Goal: Task Accomplishment & Management: Use online tool/utility

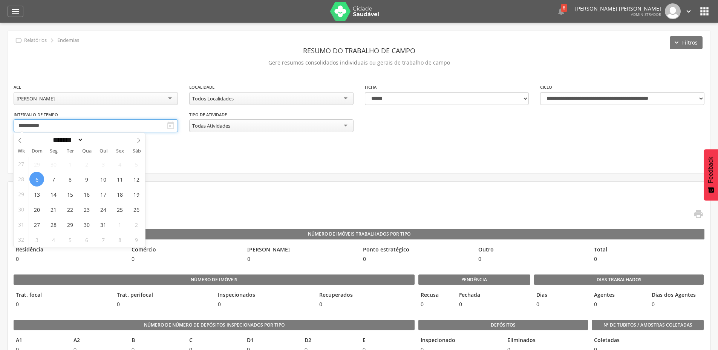
click at [92, 125] on input "**********" at bounding box center [96, 125] width 164 height 13
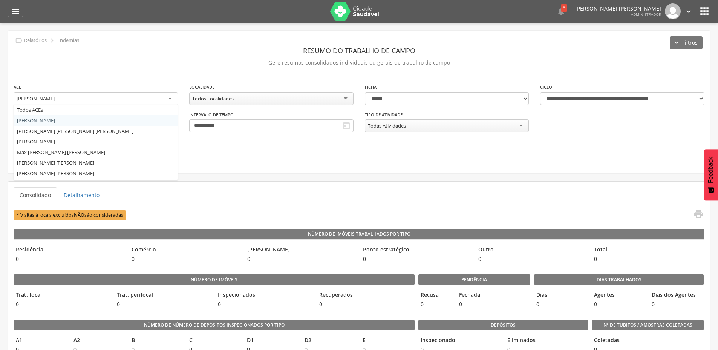
click at [109, 101] on div "[PERSON_NAME]" at bounding box center [96, 99] width 164 height 14
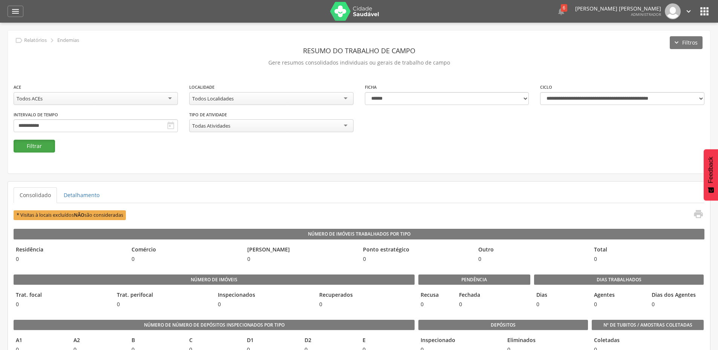
click at [38, 150] on button "Filtrar" at bounding box center [34, 146] width 41 height 13
select select "**********"
click at [540, 92] on select "**********" at bounding box center [622, 98] width 164 height 13
click at [23, 146] on button "Filtrar" at bounding box center [34, 146] width 41 height 13
click at [142, 101] on div "Todos ACEs" at bounding box center [96, 98] width 164 height 13
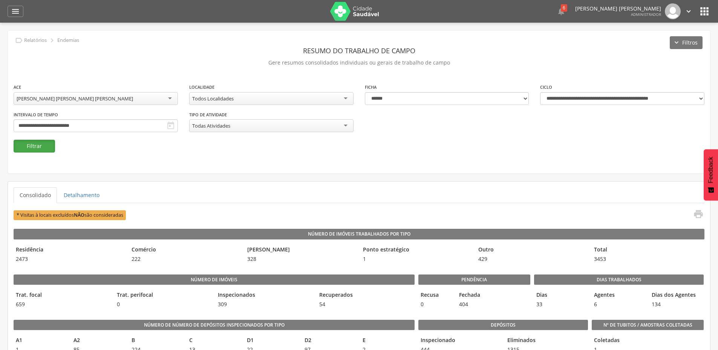
click at [44, 143] on button "Filtrar" at bounding box center [34, 146] width 41 height 13
click at [696, 216] on icon "" at bounding box center [698, 214] width 11 height 11
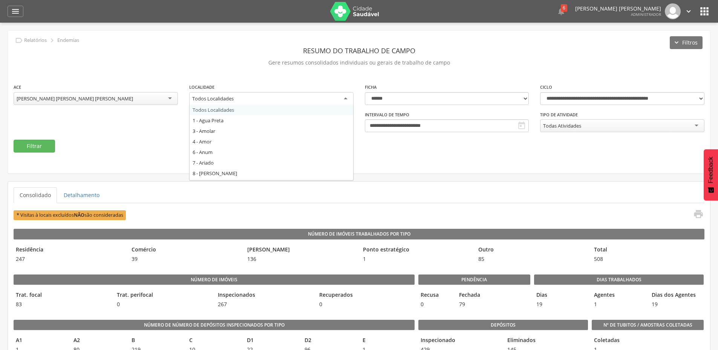
click at [255, 98] on div "Todos Localidades" at bounding box center [271, 99] width 164 height 14
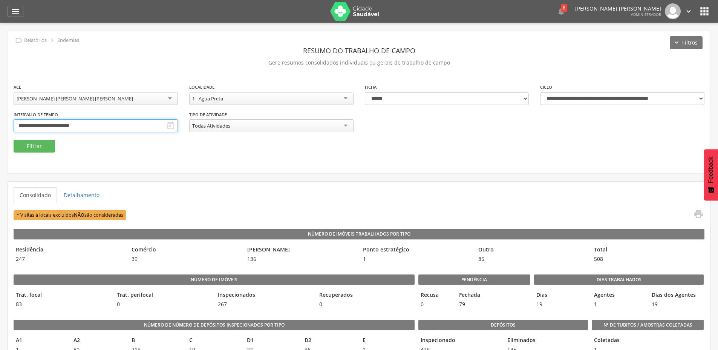
click at [66, 126] on input "**********" at bounding box center [96, 125] width 164 height 13
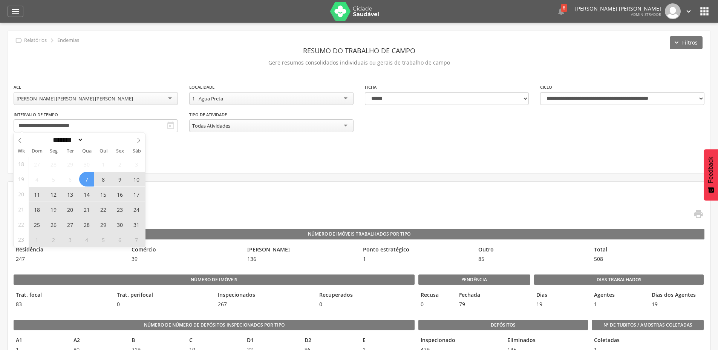
click at [88, 181] on span "7" at bounding box center [86, 179] width 15 height 15
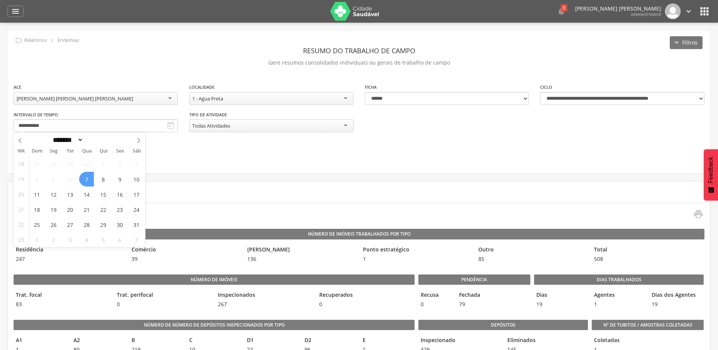
click at [88, 181] on span "7" at bounding box center [86, 179] width 15 height 15
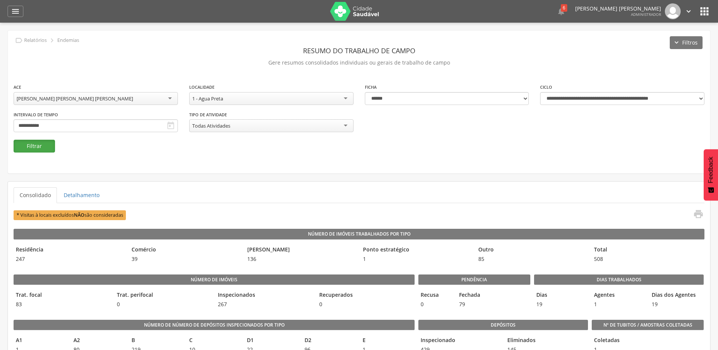
click at [39, 147] on button "Filtrar" at bounding box center [34, 146] width 41 height 13
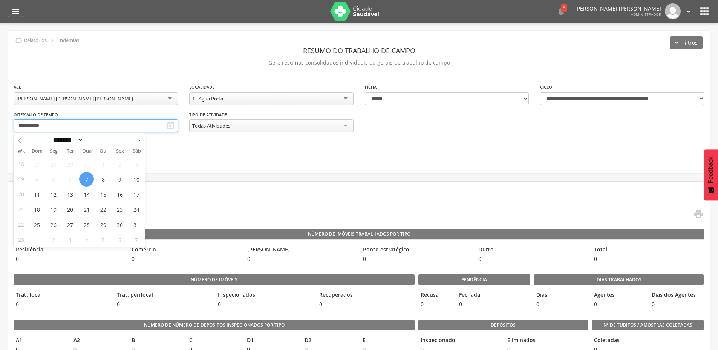
click at [80, 128] on input "**********" at bounding box center [96, 125] width 164 height 13
click at [88, 178] on span "7" at bounding box center [86, 179] width 15 height 15
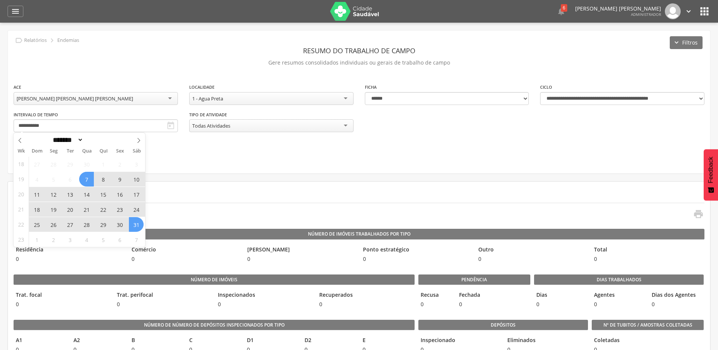
click at [139, 224] on span "31" at bounding box center [136, 224] width 15 height 15
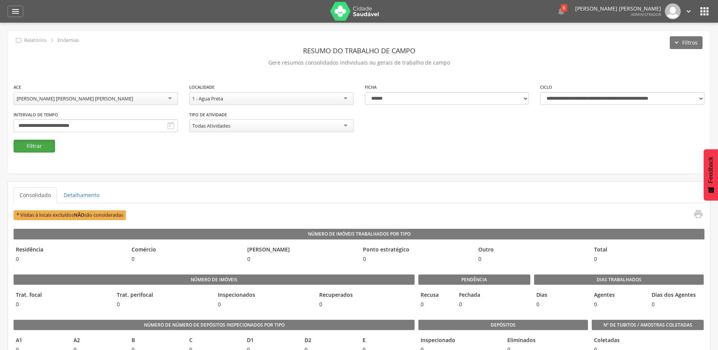
click at [34, 144] on button "Filtrar" at bounding box center [34, 146] width 41 height 13
click at [96, 124] on input "**********" at bounding box center [96, 125] width 164 height 13
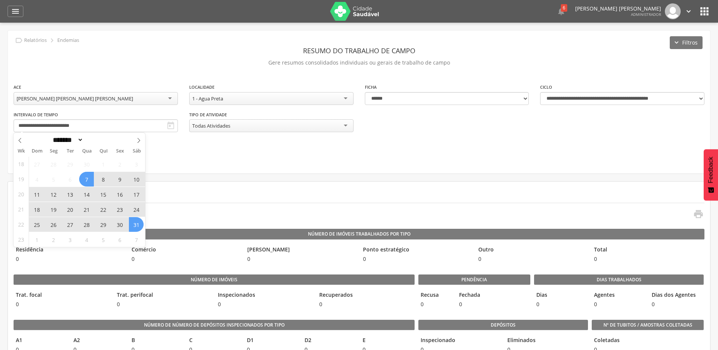
click at [92, 179] on span "7" at bounding box center [86, 179] width 15 height 15
type input "**********"
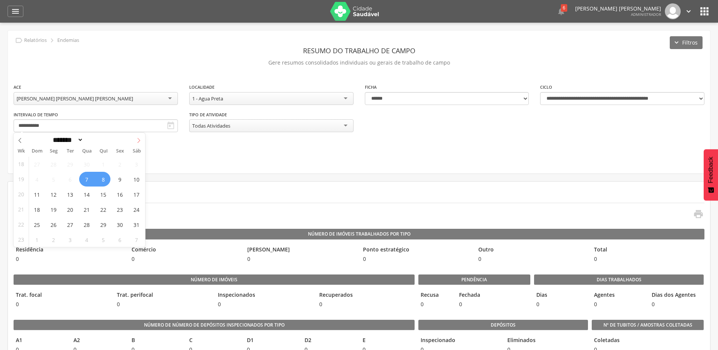
click at [140, 141] on icon at bounding box center [139, 140] width 3 height 5
select select "*"
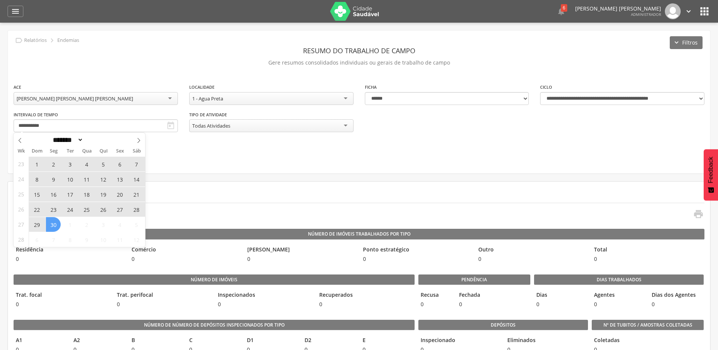
click at [60, 223] on span "30" at bounding box center [53, 224] width 15 height 15
type input "**********"
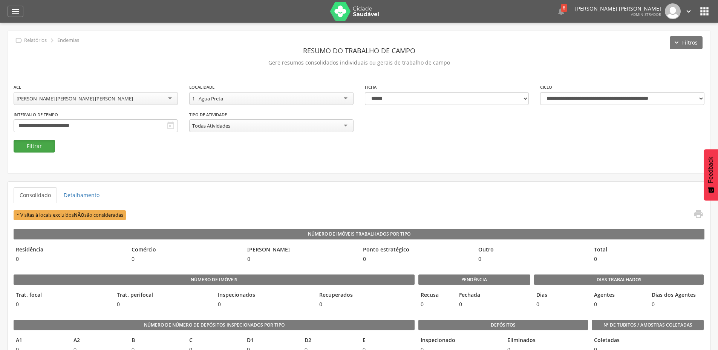
click at [42, 146] on button "Filtrar" at bounding box center [34, 146] width 41 height 13
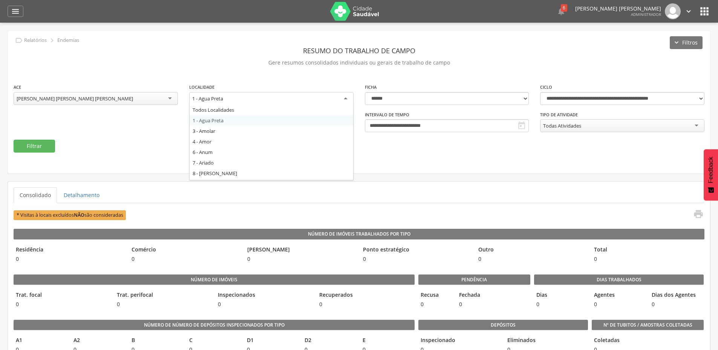
click at [223, 101] on div "1 - Agua Preta" at bounding box center [207, 98] width 31 height 7
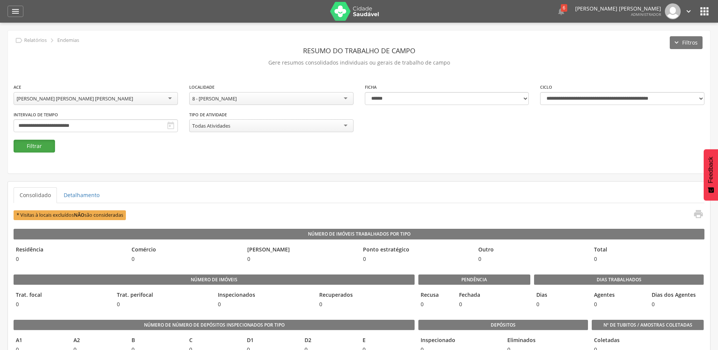
click at [40, 143] on button "Filtrar" at bounding box center [34, 146] width 41 height 13
click at [272, 97] on div "8 - [PERSON_NAME]" at bounding box center [271, 98] width 164 height 13
click at [40, 148] on button "Filtrar" at bounding box center [34, 146] width 41 height 13
click at [232, 100] on div "3 - Amolar" at bounding box center [271, 98] width 164 height 13
click at [34, 146] on button "Filtrar" at bounding box center [34, 146] width 41 height 13
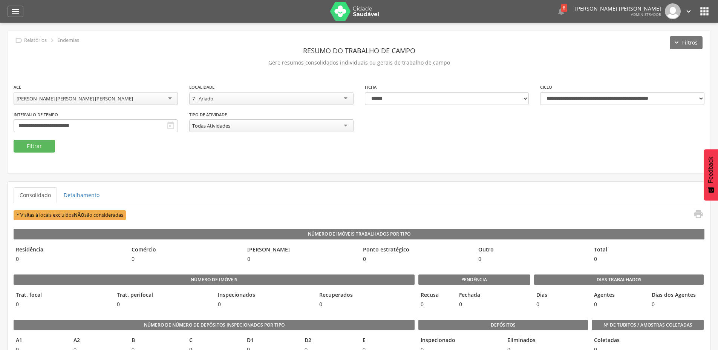
click at [254, 97] on div "7 - Ariado" at bounding box center [271, 98] width 164 height 13
click at [48, 146] on button "Filtrar" at bounding box center [34, 146] width 41 height 13
click at [273, 100] on div "8 - [PERSON_NAME]" at bounding box center [271, 98] width 164 height 13
click at [47, 147] on button "Filtrar" at bounding box center [34, 146] width 41 height 13
click at [228, 104] on div "9 - [PERSON_NAME] Todos Localidades 1 - Agua Preta 3 - Amolar 4 - Amor 6 - Anum…" at bounding box center [271, 98] width 164 height 13
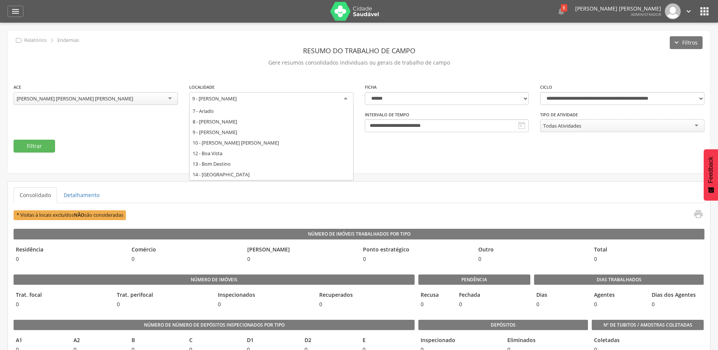
scroll to position [78, 0]
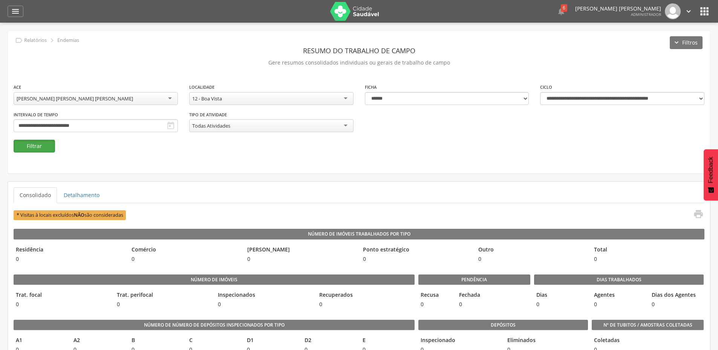
click at [28, 147] on button "Filtrar" at bounding box center [34, 146] width 41 height 13
click at [231, 100] on div "12 - Boa Vista" at bounding box center [271, 98] width 164 height 13
click at [34, 148] on button "Filtrar" at bounding box center [34, 146] width 41 height 13
click at [260, 94] on div "15 - Cabrocó" at bounding box center [271, 98] width 164 height 13
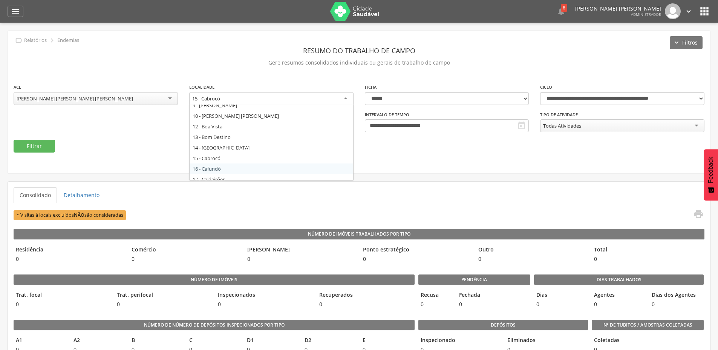
scroll to position [0, 0]
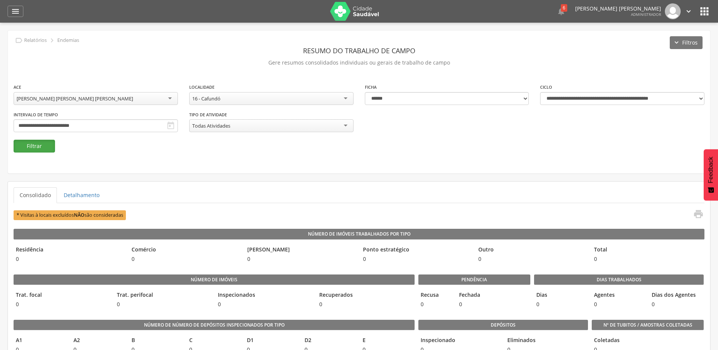
click at [29, 149] on button "Filtrar" at bounding box center [34, 146] width 41 height 13
click at [224, 100] on div "16 - Cafundó" at bounding box center [271, 98] width 164 height 13
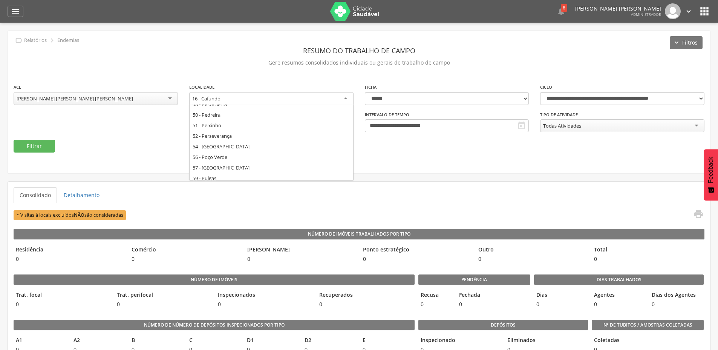
scroll to position [642, 0]
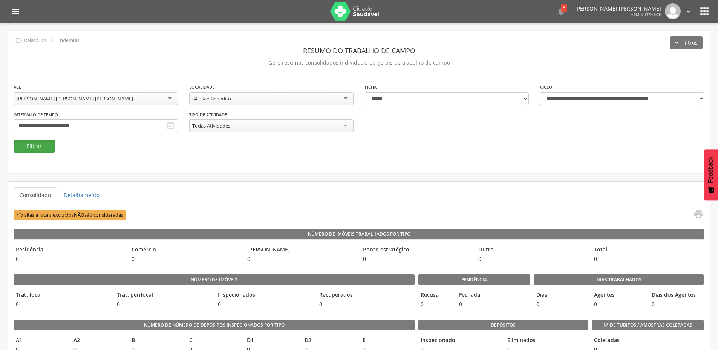
click at [37, 144] on button "Filtrar" at bounding box center [34, 146] width 41 height 13
click at [221, 95] on div "84 - São Benedito" at bounding box center [211, 98] width 39 height 7
click at [35, 143] on button "Filtrar" at bounding box center [34, 146] width 41 height 13
click at [228, 98] on div "83 - [GEOGRAPHIC_DATA]" at bounding box center [220, 98] width 57 height 7
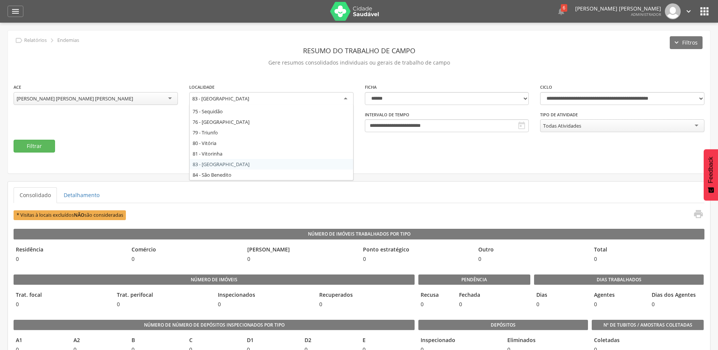
click at [228, 163] on div "**********" at bounding box center [359, 102] width 702 height 143
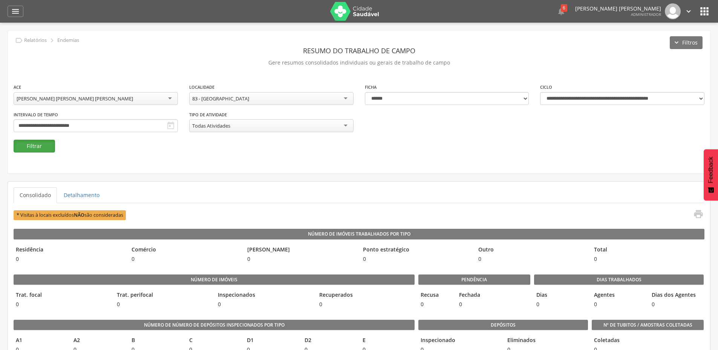
click at [25, 144] on button "Filtrar" at bounding box center [34, 146] width 41 height 13
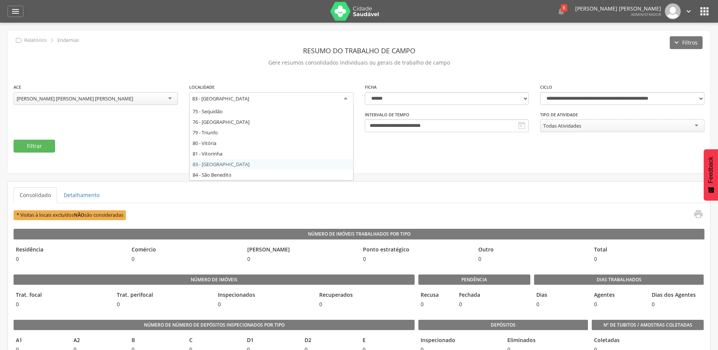
click at [227, 101] on div "83 - [GEOGRAPHIC_DATA]" at bounding box center [220, 98] width 57 height 7
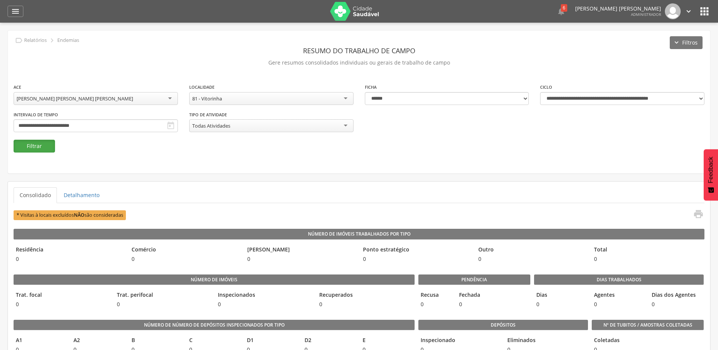
click at [40, 149] on button "Filtrar" at bounding box center [34, 146] width 41 height 13
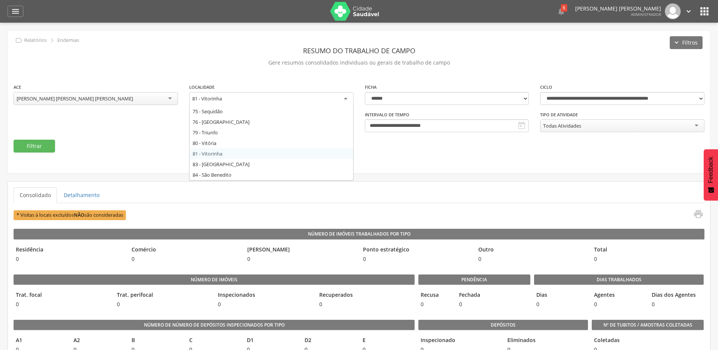
click at [235, 100] on div "81 - Vitorinha" at bounding box center [271, 99] width 164 height 14
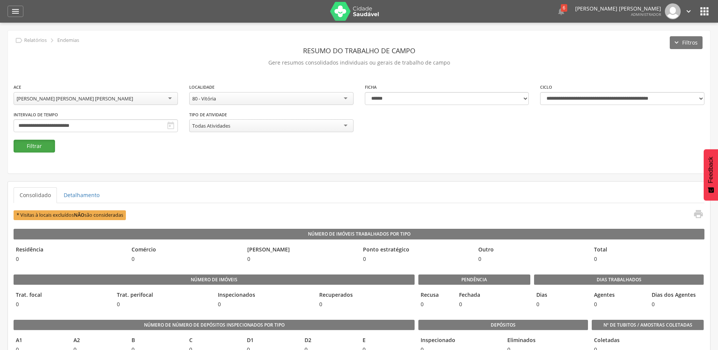
click at [50, 145] on button "Filtrar" at bounding box center [34, 146] width 41 height 13
click at [271, 97] on div "80 - Vitória" at bounding box center [271, 98] width 164 height 13
click at [44, 146] on button "Filtrar" at bounding box center [34, 146] width 41 height 13
click at [245, 98] on div "79 - Triunfo" at bounding box center [271, 98] width 164 height 13
click at [48, 146] on button "Filtrar" at bounding box center [34, 146] width 41 height 13
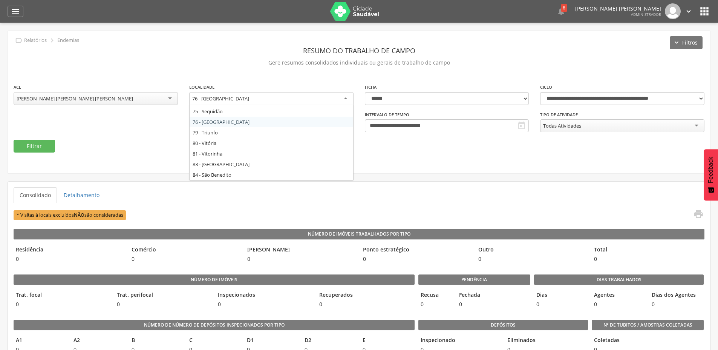
click at [236, 100] on div "76 - [GEOGRAPHIC_DATA]" at bounding box center [271, 99] width 164 height 14
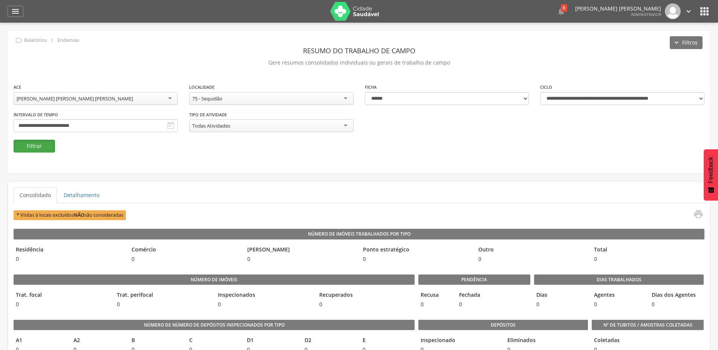
click at [42, 147] on button "Filtrar" at bounding box center [34, 146] width 41 height 13
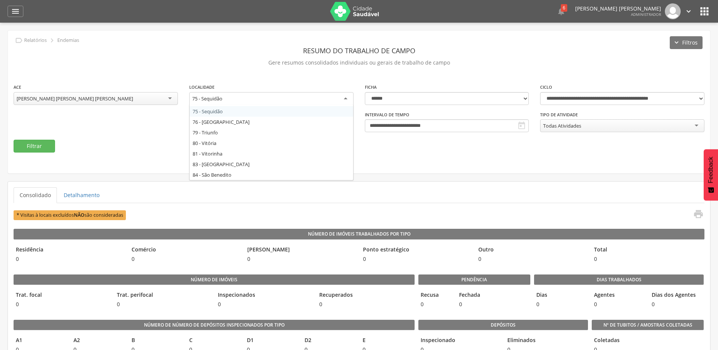
click at [231, 101] on div "75 - Sequidão" at bounding box center [271, 99] width 164 height 14
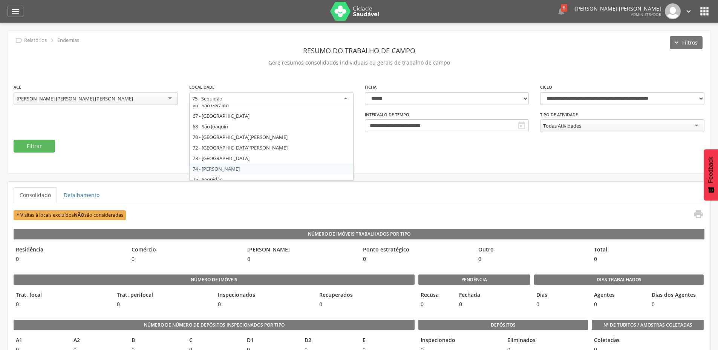
scroll to position [0, 0]
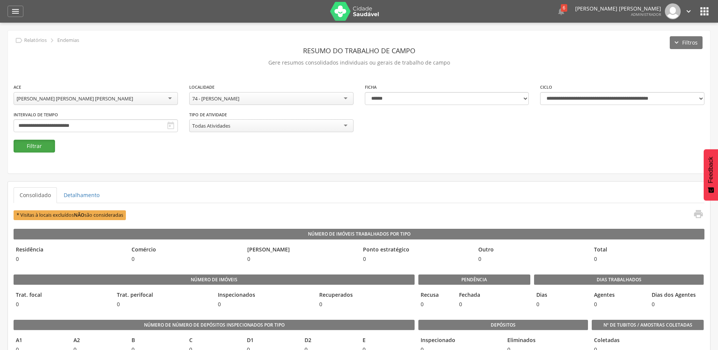
click at [45, 144] on button "Filtrar" at bounding box center [34, 146] width 41 height 13
click at [255, 98] on div "74 - [PERSON_NAME]" at bounding box center [271, 98] width 164 height 13
click at [49, 144] on button "Filtrar" at bounding box center [34, 146] width 41 height 13
click at [233, 100] on div "73 - [GEOGRAPHIC_DATA]" at bounding box center [271, 98] width 164 height 13
click at [51, 146] on button "Filtrar" at bounding box center [34, 146] width 41 height 13
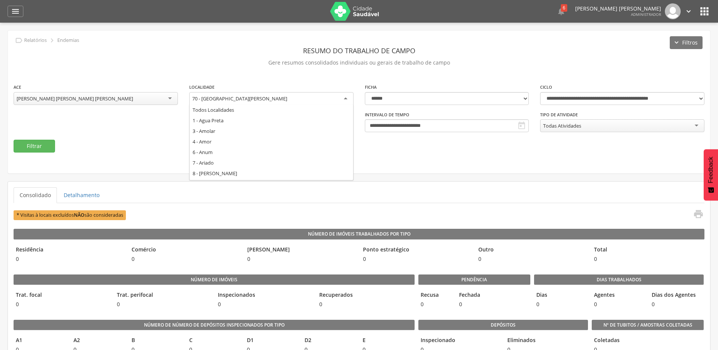
click at [245, 101] on div "70 - [GEOGRAPHIC_DATA][PERSON_NAME]" at bounding box center [271, 99] width 164 height 14
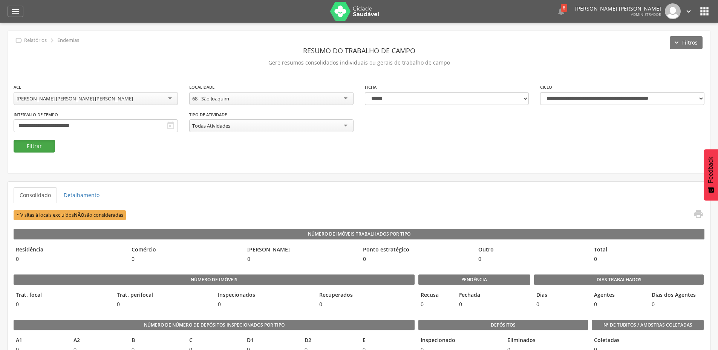
click at [32, 143] on button "Filtrar" at bounding box center [34, 146] width 41 height 13
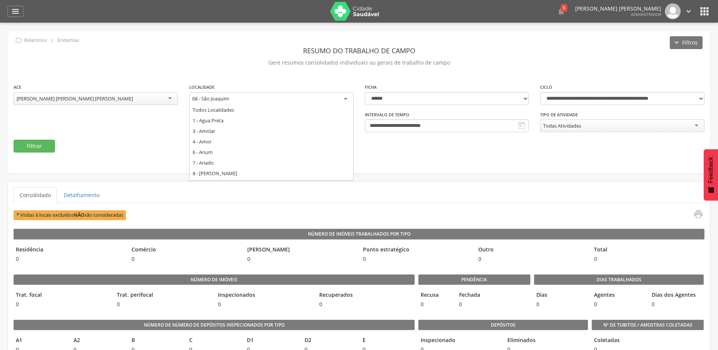
click at [242, 102] on div "68 - São Joaquim" at bounding box center [271, 99] width 164 height 14
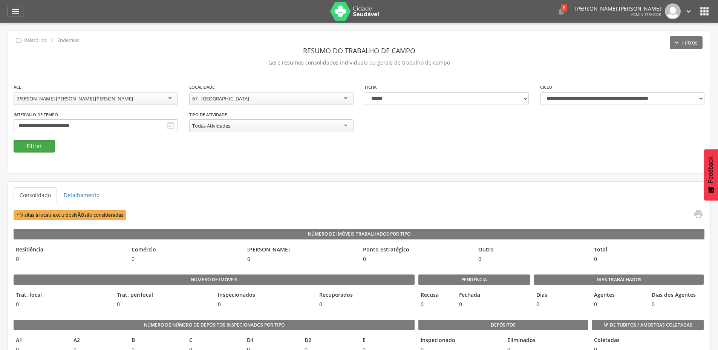
click at [37, 142] on button "Filtrar" at bounding box center [34, 146] width 41 height 13
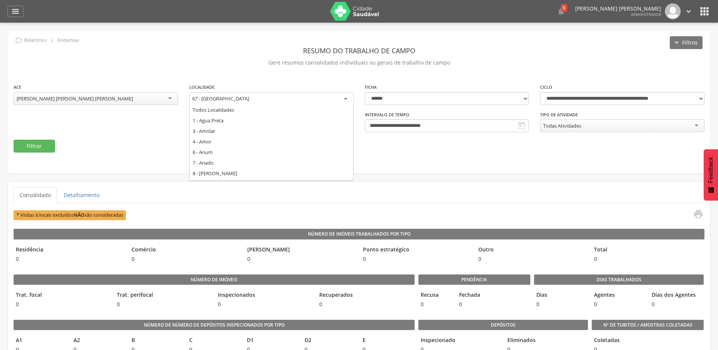
click at [226, 100] on div "67 - [GEOGRAPHIC_DATA]" at bounding box center [271, 99] width 164 height 14
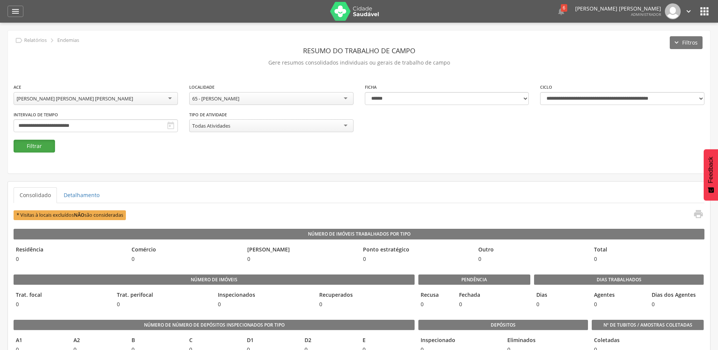
click at [45, 147] on button "Filtrar" at bounding box center [34, 146] width 41 height 13
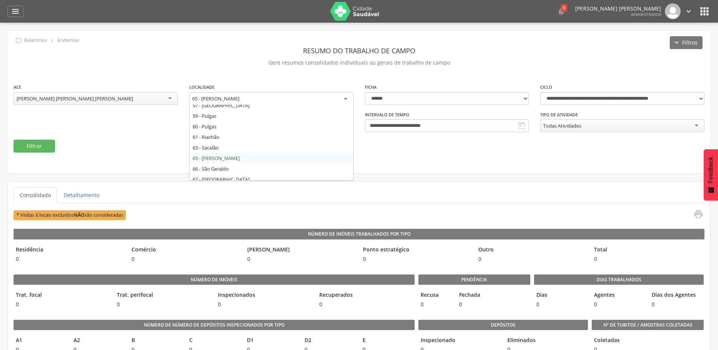
click at [220, 101] on div "65 - [PERSON_NAME]" at bounding box center [215, 98] width 47 height 7
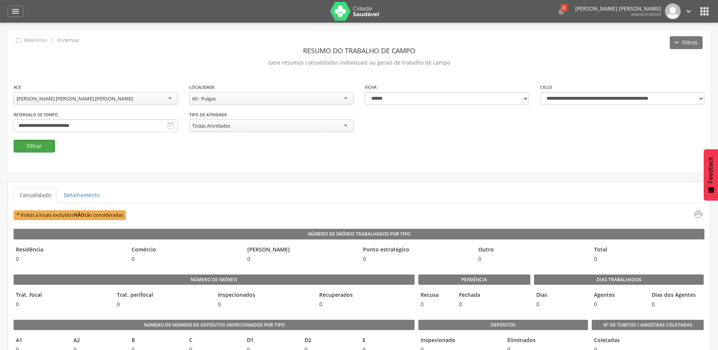
click at [45, 144] on button "Filtrar" at bounding box center [34, 146] width 41 height 13
click at [246, 101] on div "60 - Pulgas" at bounding box center [271, 98] width 164 height 13
click at [39, 147] on button "Filtrar" at bounding box center [34, 146] width 41 height 13
click at [257, 99] on div "61 - Riachão" at bounding box center [271, 98] width 164 height 13
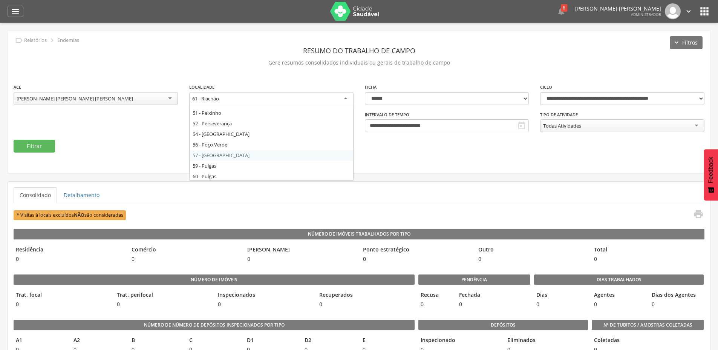
scroll to position [443, 0]
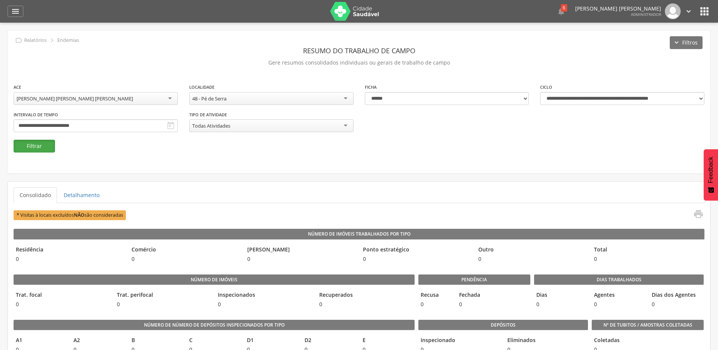
click at [32, 149] on button "Filtrar" at bounding box center [34, 146] width 41 height 13
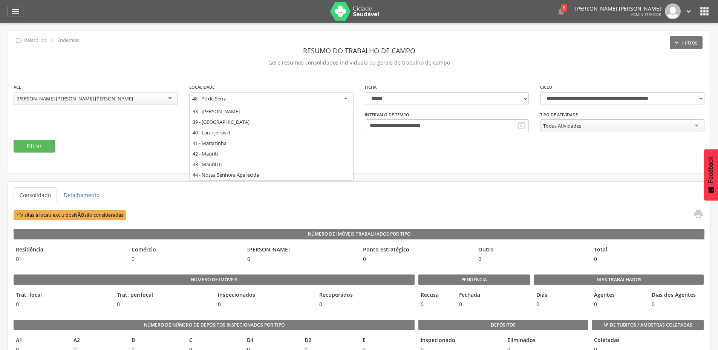
scroll to position [240, 0]
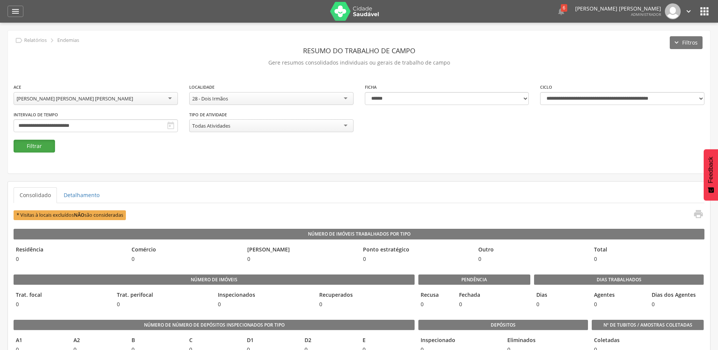
click at [43, 143] on button "Filtrar" at bounding box center [34, 146] width 41 height 13
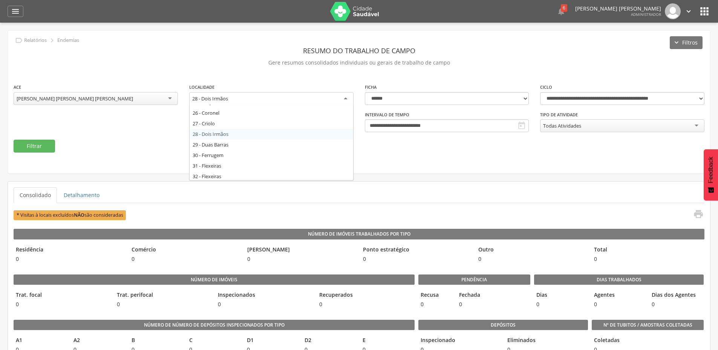
click at [218, 102] on div "28 - Dois Irmãos" at bounding box center [271, 99] width 164 height 14
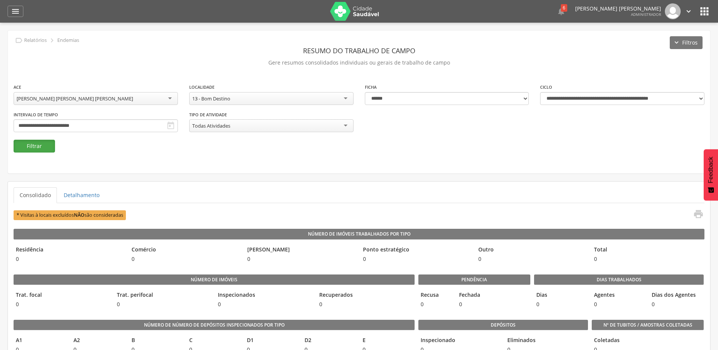
click at [46, 143] on button "Filtrar" at bounding box center [34, 146] width 41 height 13
click at [238, 98] on div "13 - Bom Destino" at bounding box center [271, 98] width 164 height 13
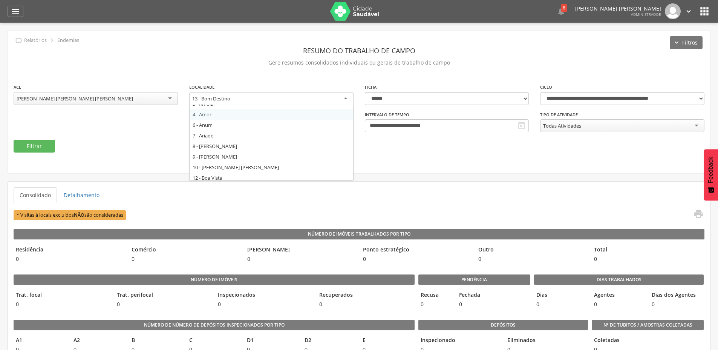
scroll to position [0, 0]
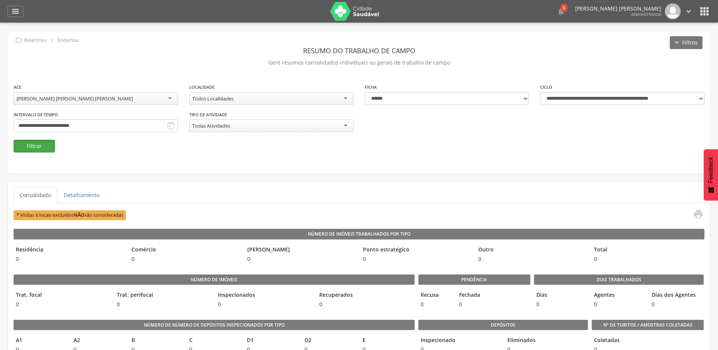
click at [40, 147] on button "Filtrar" at bounding box center [34, 146] width 41 height 13
click at [230, 100] on div "Todos Localidades" at bounding box center [212, 98] width 41 height 7
drag, startPoint x: 19, startPoint y: 150, endPoint x: 61, endPoint y: 150, distance: 42.2
click at [21, 150] on button "Filtrar" at bounding box center [34, 146] width 41 height 13
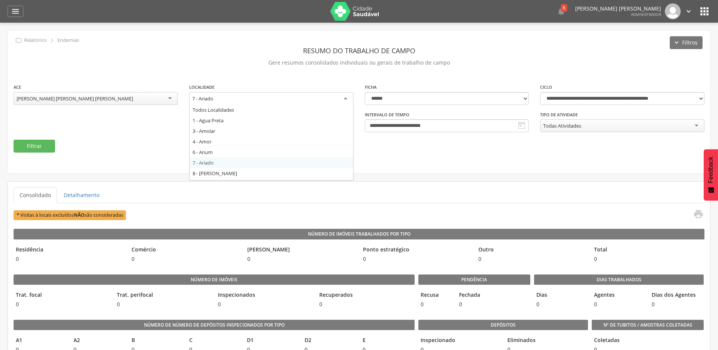
click at [232, 102] on div "7 - Ariado" at bounding box center [271, 99] width 164 height 14
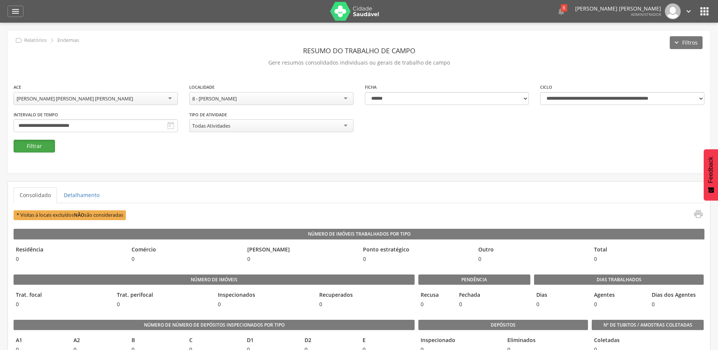
click at [32, 144] on button "Filtrar" at bounding box center [34, 146] width 41 height 13
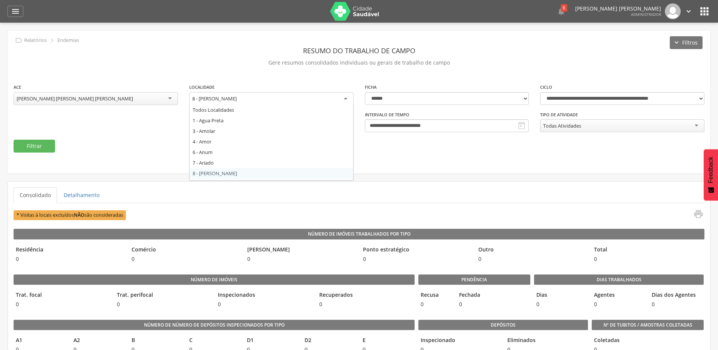
click at [260, 98] on div "8 - [PERSON_NAME]" at bounding box center [271, 99] width 164 height 14
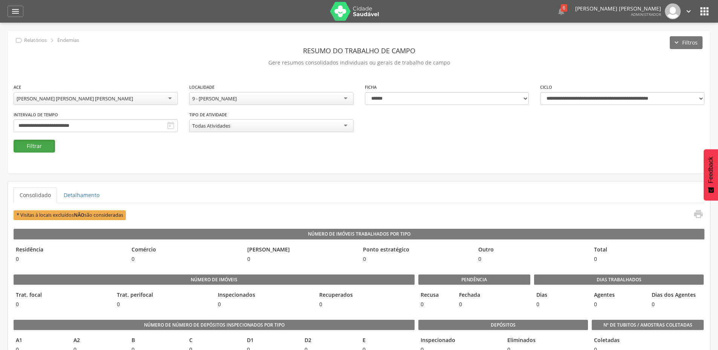
click at [44, 146] on button "Filtrar" at bounding box center [34, 146] width 41 height 13
click at [290, 99] on div "9 - [PERSON_NAME]" at bounding box center [271, 98] width 164 height 13
click at [35, 146] on button "Filtrar" at bounding box center [34, 146] width 41 height 13
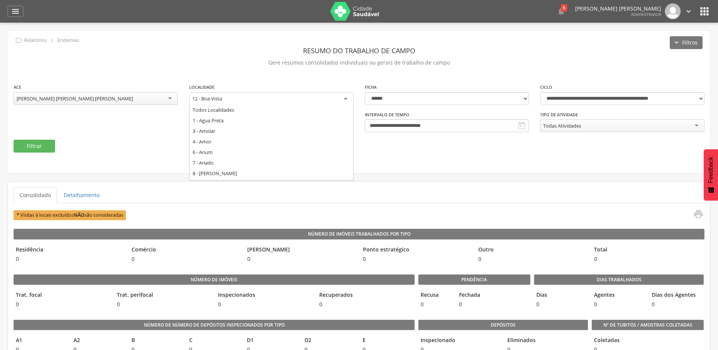
click at [258, 96] on div "12 - Boa Vista" at bounding box center [271, 99] width 164 height 14
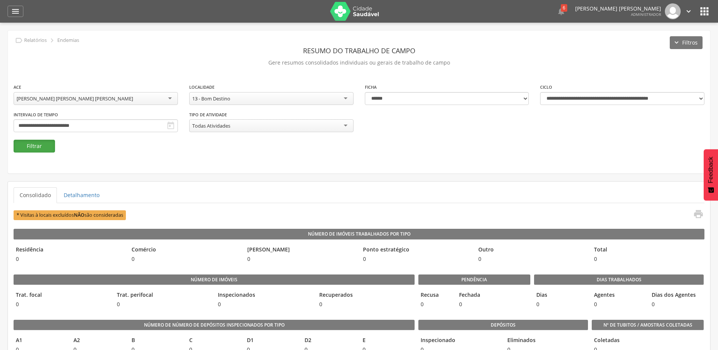
click at [31, 147] on button "Filtrar" at bounding box center [34, 146] width 41 height 13
click at [238, 99] on div "13 - Bom Destino" at bounding box center [271, 98] width 164 height 13
click at [41, 147] on button "Filtrar" at bounding box center [34, 146] width 41 height 13
click at [216, 98] on div "14 - [GEOGRAPHIC_DATA]" at bounding box center [220, 98] width 57 height 7
click at [29, 137] on div "**********" at bounding box center [96, 124] width 176 height 28
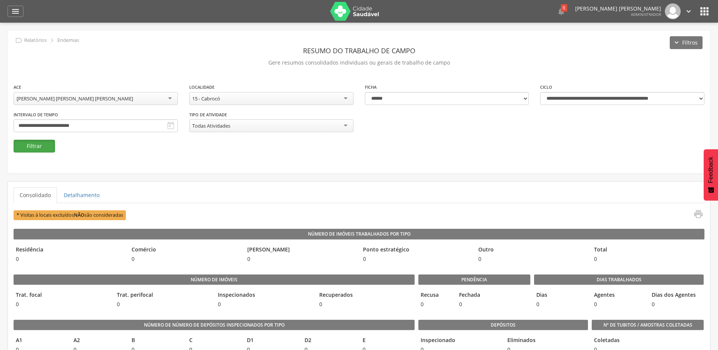
click at [34, 148] on button "Filtrar" at bounding box center [34, 146] width 41 height 13
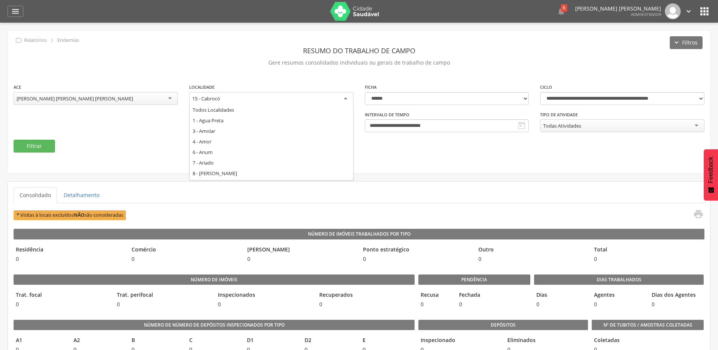
click at [243, 96] on div "15 - Cabrocó" at bounding box center [271, 99] width 164 height 14
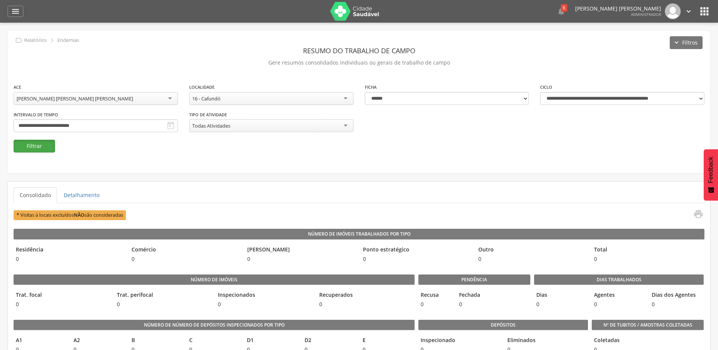
click at [39, 141] on button "Filtrar" at bounding box center [34, 146] width 41 height 13
click at [247, 98] on div "16 - Cafundó" at bounding box center [271, 98] width 164 height 13
click at [20, 140] on button "Filtrar" at bounding box center [34, 146] width 41 height 13
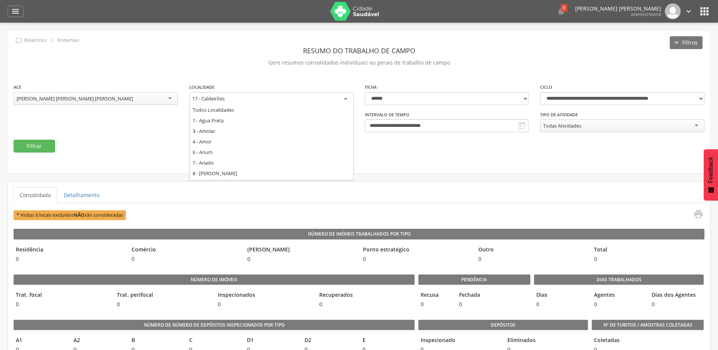
click at [243, 99] on div "17 - Caldeirões" at bounding box center [271, 99] width 164 height 14
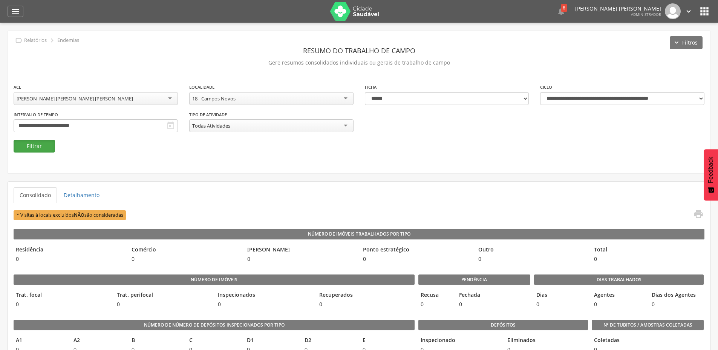
click at [39, 150] on button "Filtrar" at bounding box center [34, 146] width 41 height 13
click at [232, 101] on div "18 - Campos Novos" at bounding box center [213, 98] width 43 height 7
click at [46, 153] on div "**********" at bounding box center [359, 102] width 702 height 143
click at [47, 150] on button "Filtrar" at bounding box center [34, 146] width 41 height 13
click at [269, 101] on div "19 - Cantinho" at bounding box center [271, 98] width 164 height 13
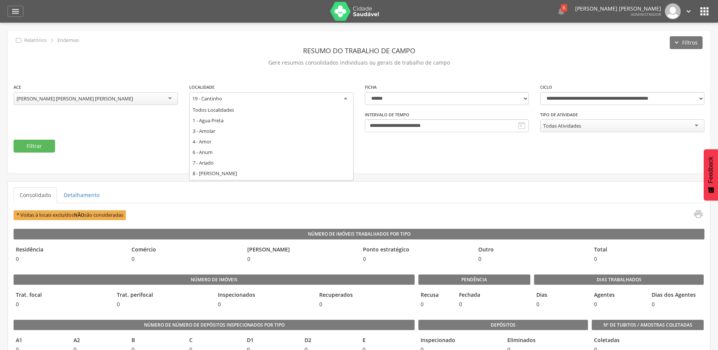
click at [219, 161] on div "**********" at bounding box center [359, 102] width 702 height 143
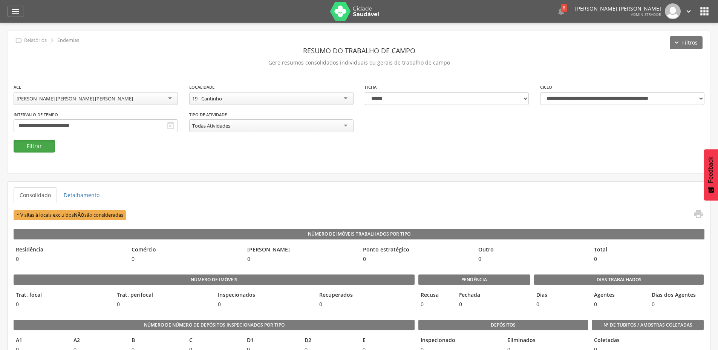
click at [45, 146] on button "Filtrar" at bounding box center [34, 146] width 41 height 13
click at [224, 97] on div "19 - Cantinho" at bounding box center [271, 98] width 164 height 13
click at [34, 144] on button "Filtrar" at bounding box center [34, 146] width 41 height 13
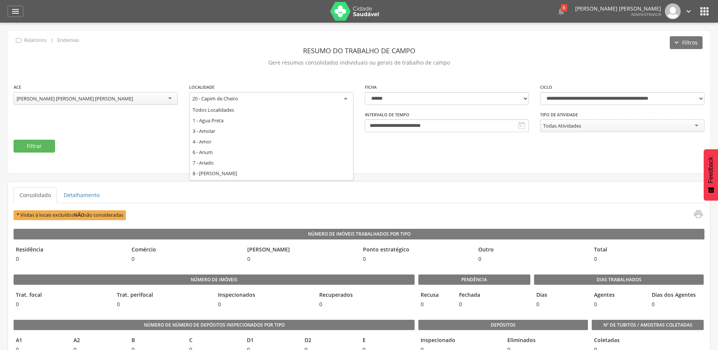
click at [229, 97] on div "20 - Capim de Cheiro" at bounding box center [215, 98] width 46 height 7
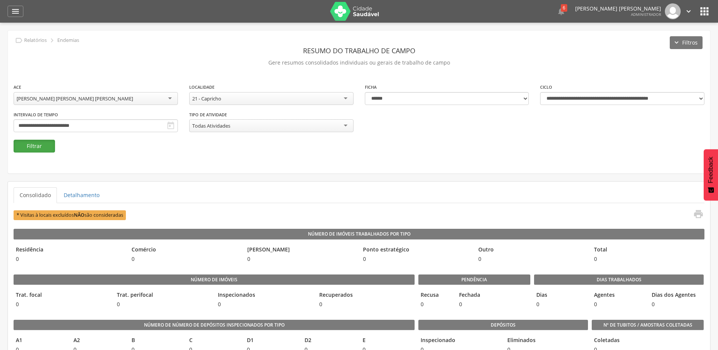
click at [42, 144] on button "Filtrar" at bounding box center [34, 146] width 41 height 13
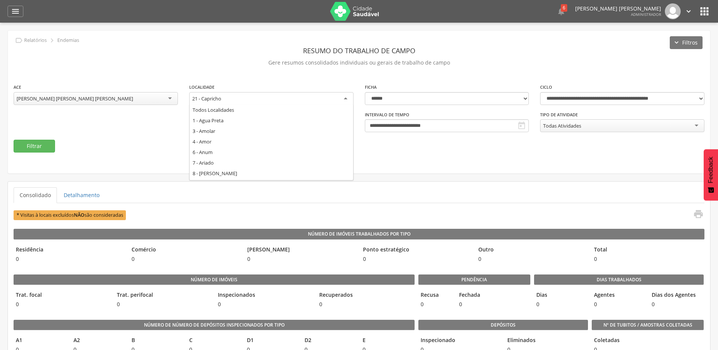
click at [237, 99] on div "21 - Capricho" at bounding box center [271, 99] width 164 height 14
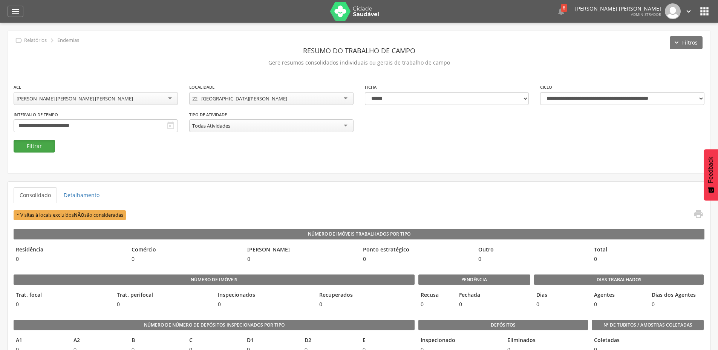
click at [43, 148] on button "Filtrar" at bounding box center [34, 146] width 41 height 13
click at [696, 217] on icon "" at bounding box center [698, 214] width 11 height 11
